Goal: Task Accomplishment & Management: Manage account settings

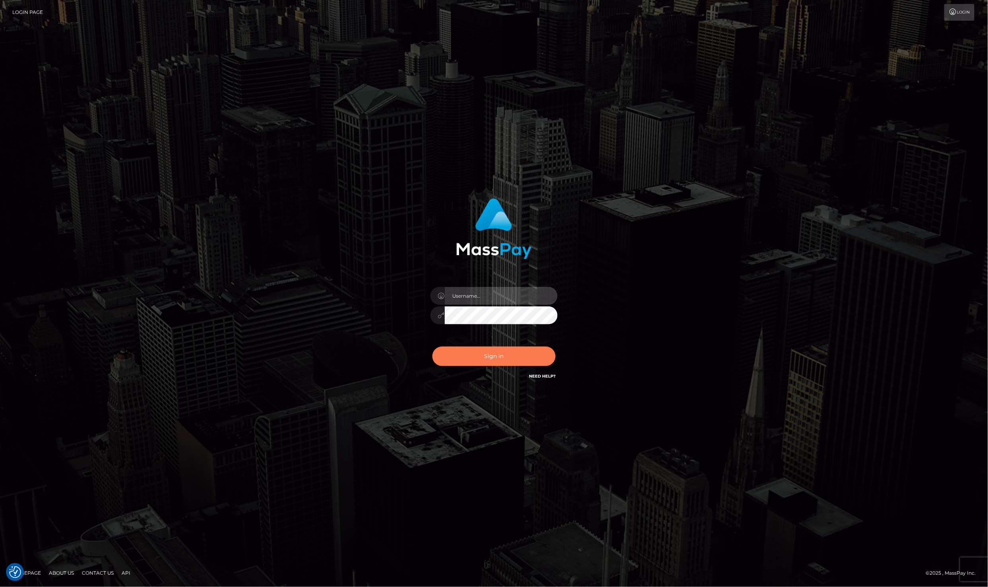
type input "Laila de Asis"
click at [515, 361] on button "Sign in" at bounding box center [494, 356] width 123 height 19
type input "Laila de Asis"
click at [499, 347] on button "Sign in" at bounding box center [494, 356] width 123 height 19
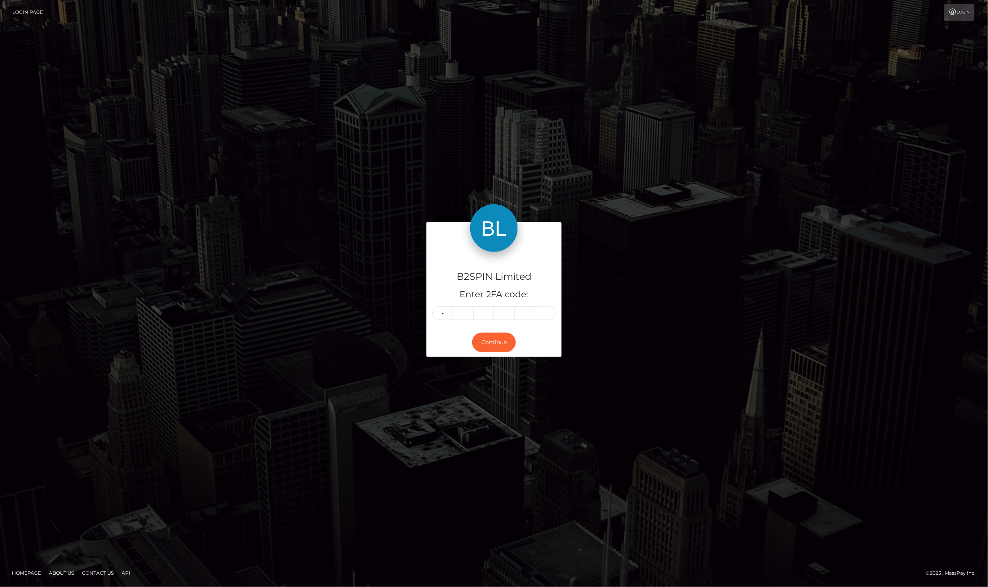
type input "1"
type input "3"
type input "8"
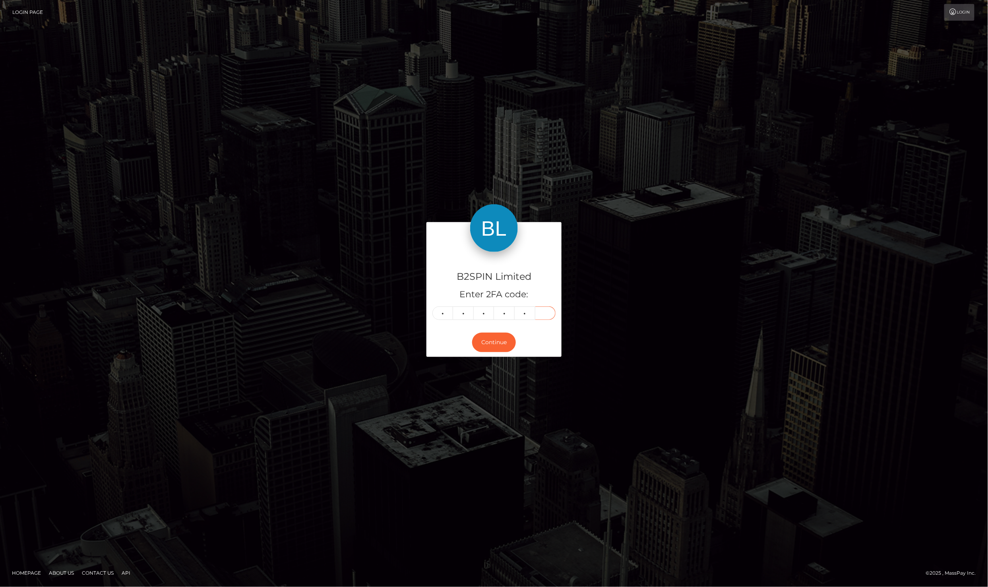
type input "9"
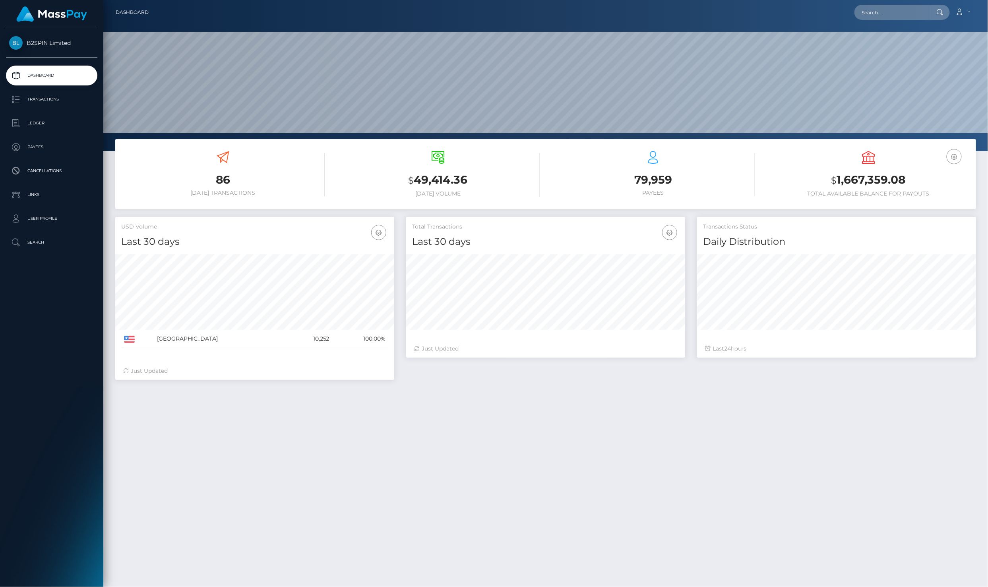
scroll to position [139, 279]
click at [39, 118] on p "Ledger" at bounding box center [51, 123] width 85 height 12
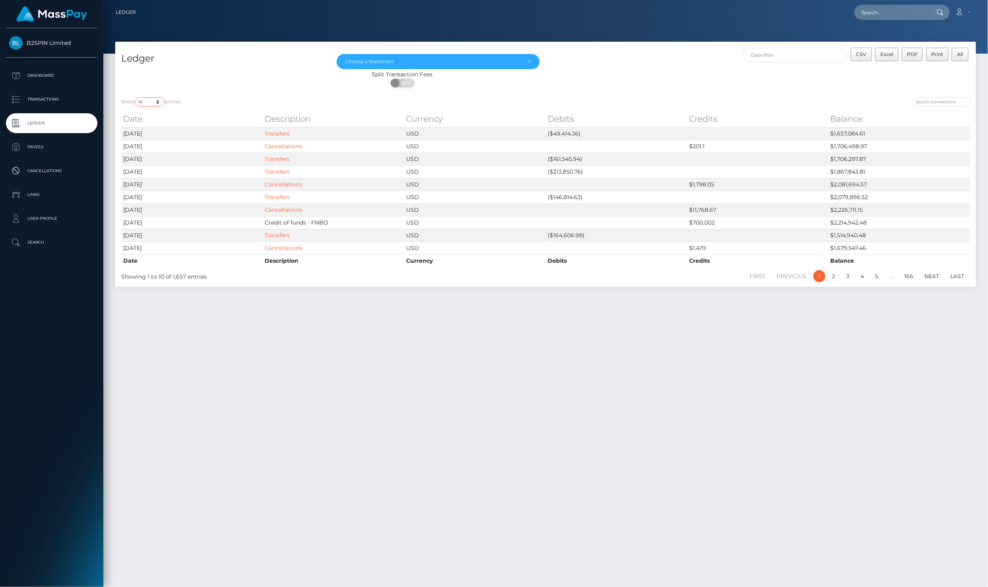
click at [155, 98] on select "10 25 50 100 250" at bounding box center [150, 101] width 30 height 9
select select "25"
click at [136, 97] on select "10 25 50 100 250" at bounding box center [150, 101] width 30 height 9
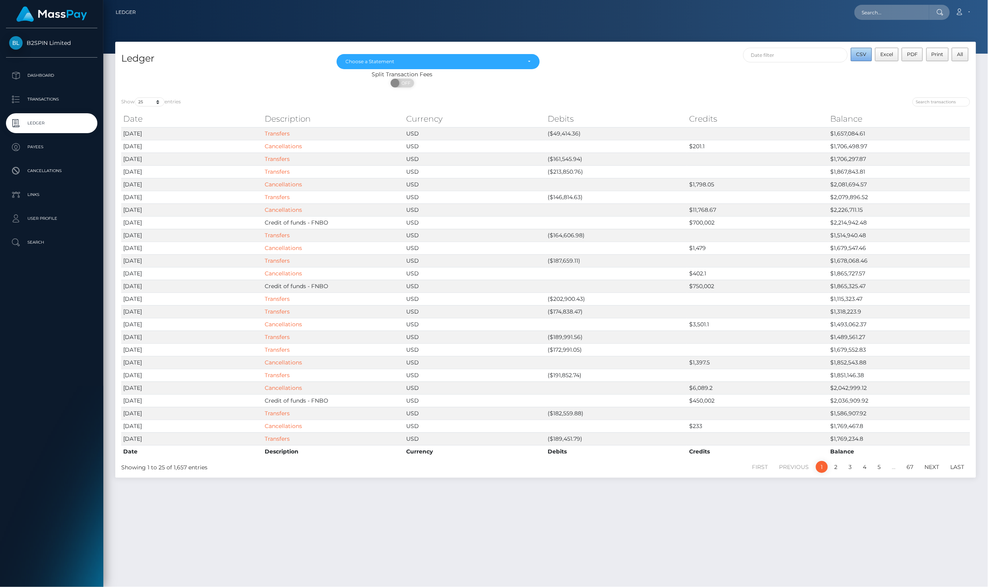
click at [866, 54] on span "CSV" at bounding box center [862, 54] width 10 height 6
click at [402, 58] on div "Choose a Statement" at bounding box center [434, 61] width 176 height 6
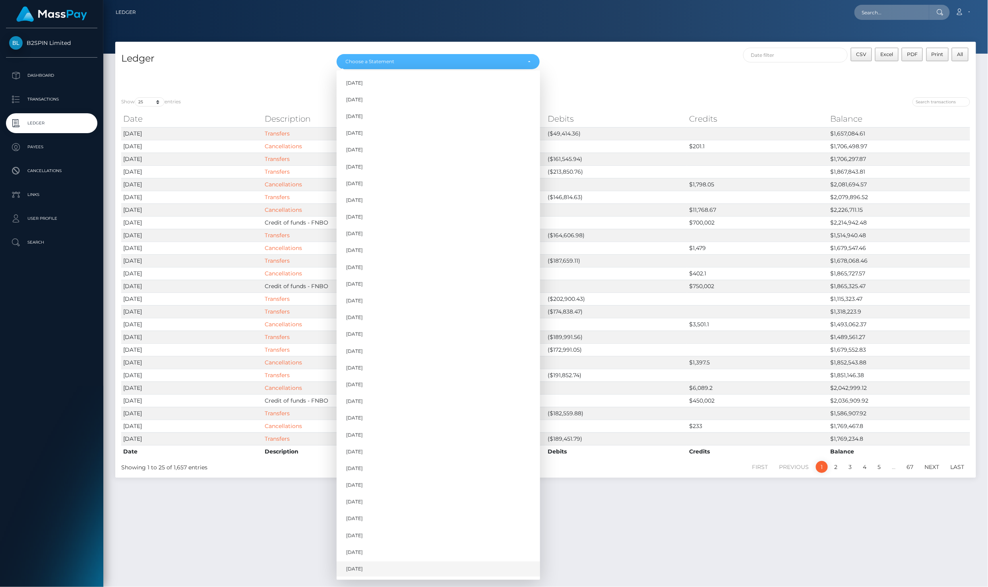
click at [392, 562] on link "[DATE]" at bounding box center [439, 569] width 204 height 15
select select "[DATE]"
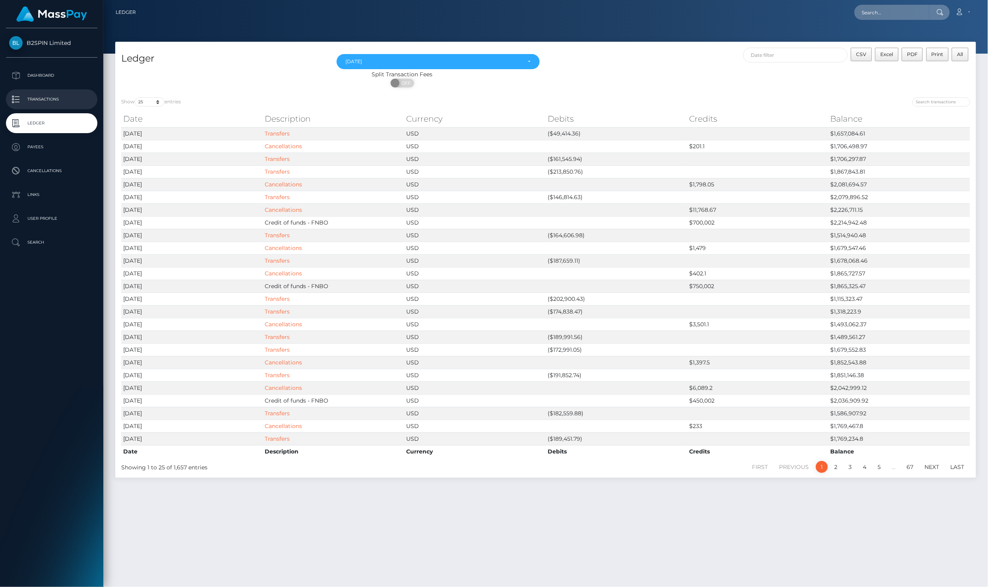
click at [54, 96] on p "Transactions" at bounding box center [51, 99] width 85 height 12
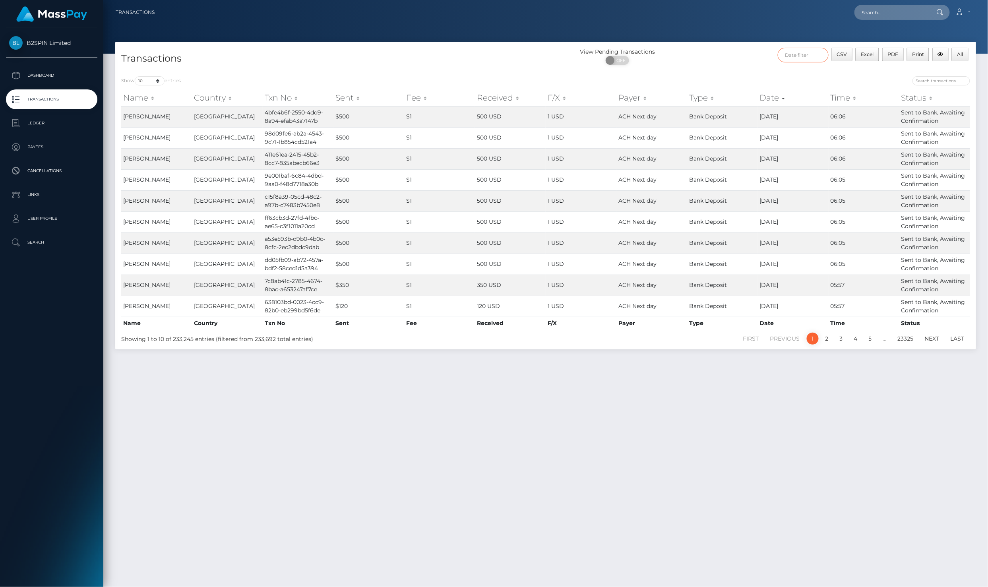
click at [789, 59] on input "text" at bounding box center [803, 55] width 51 height 15
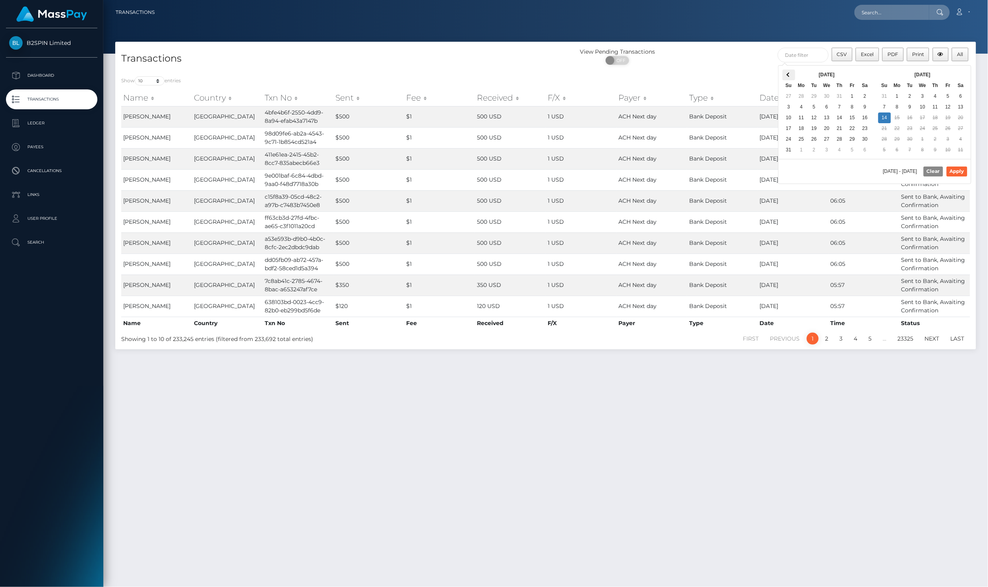
click at [789, 74] on span at bounding box center [789, 75] width 4 height 4
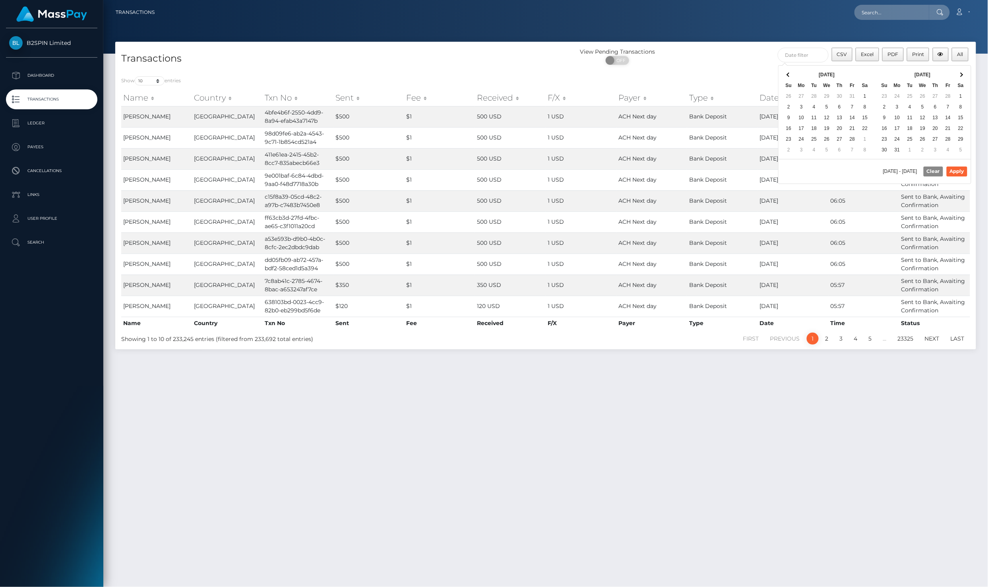
click at [789, 74] on span at bounding box center [789, 75] width 4 height 4
click at [961, 75] on span at bounding box center [961, 75] width 4 height 4
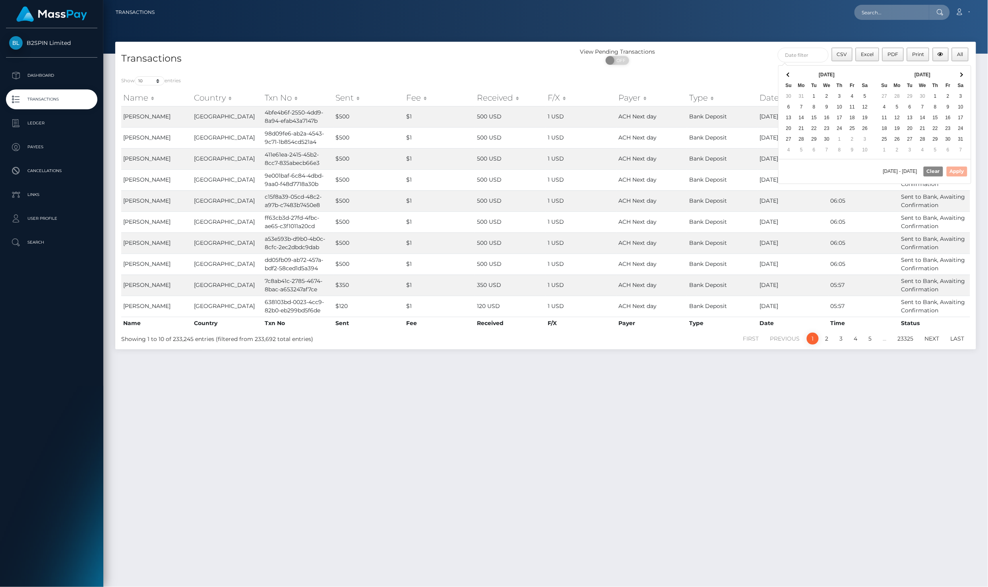
click at [961, 75] on span at bounding box center [961, 75] width 4 height 4
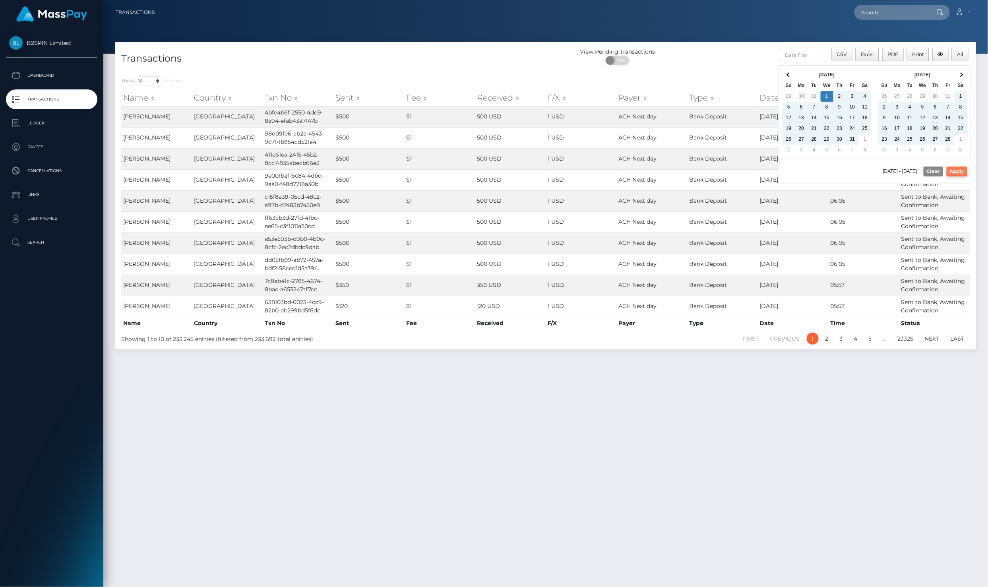
click at [951, 171] on button "Apply" at bounding box center [957, 172] width 21 height 10
type input "01/01/2025 - 09/14/2025"
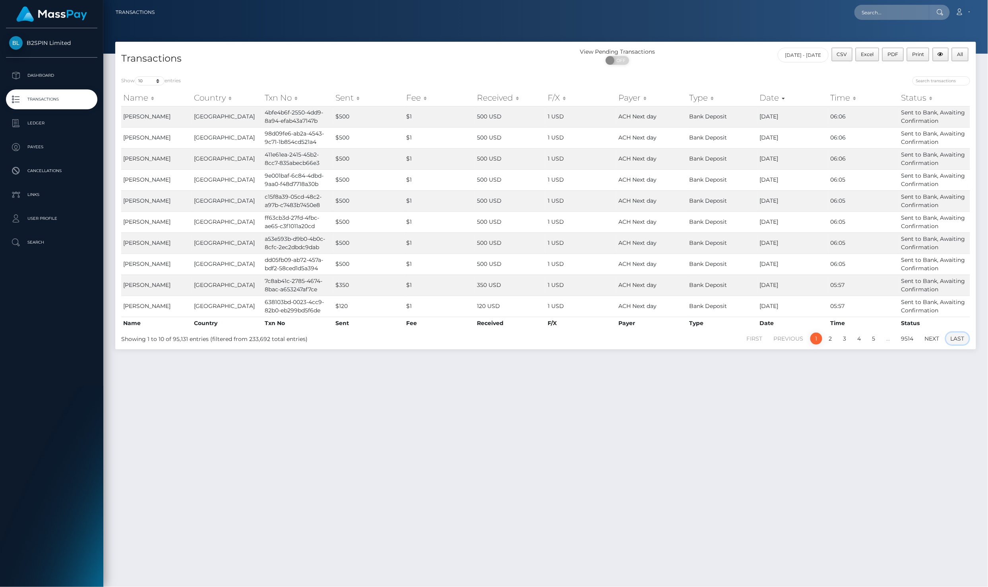
click at [965, 338] on link "Last" at bounding box center [958, 339] width 23 height 12
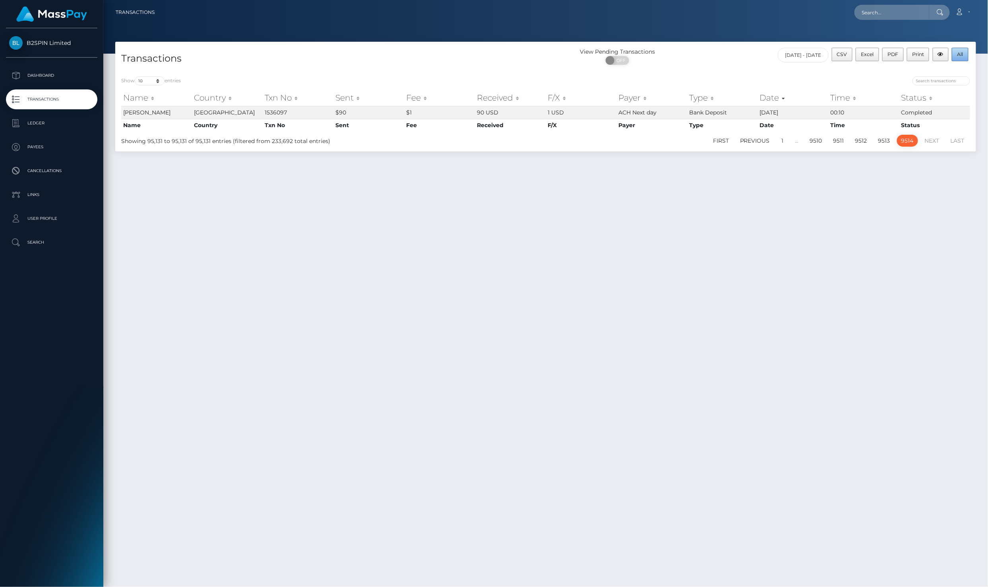
click at [954, 57] on button "All" at bounding box center [960, 55] width 17 height 14
